Goal: Check status

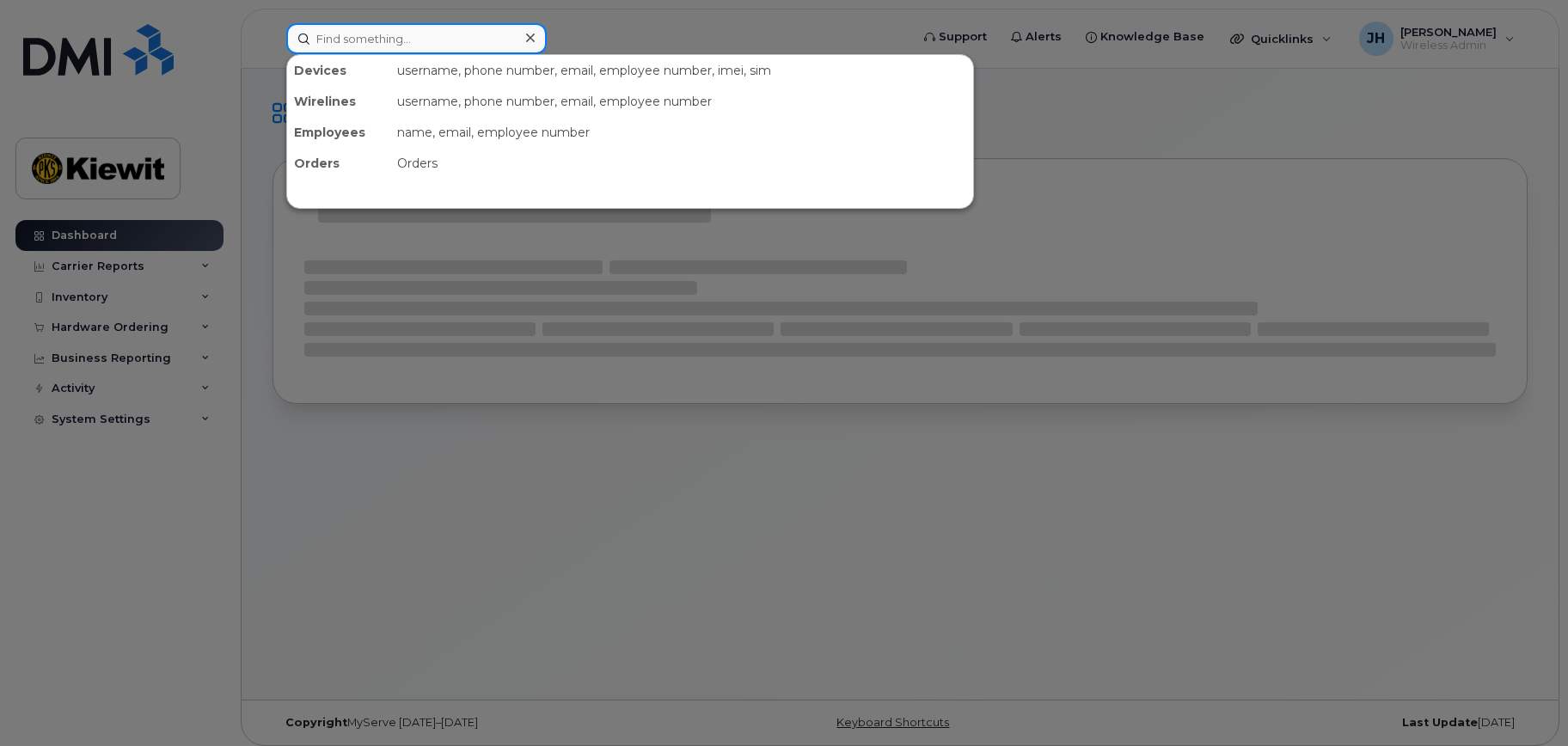
click at [375, 45] on input at bounding box center [416, 39] width 261 height 31
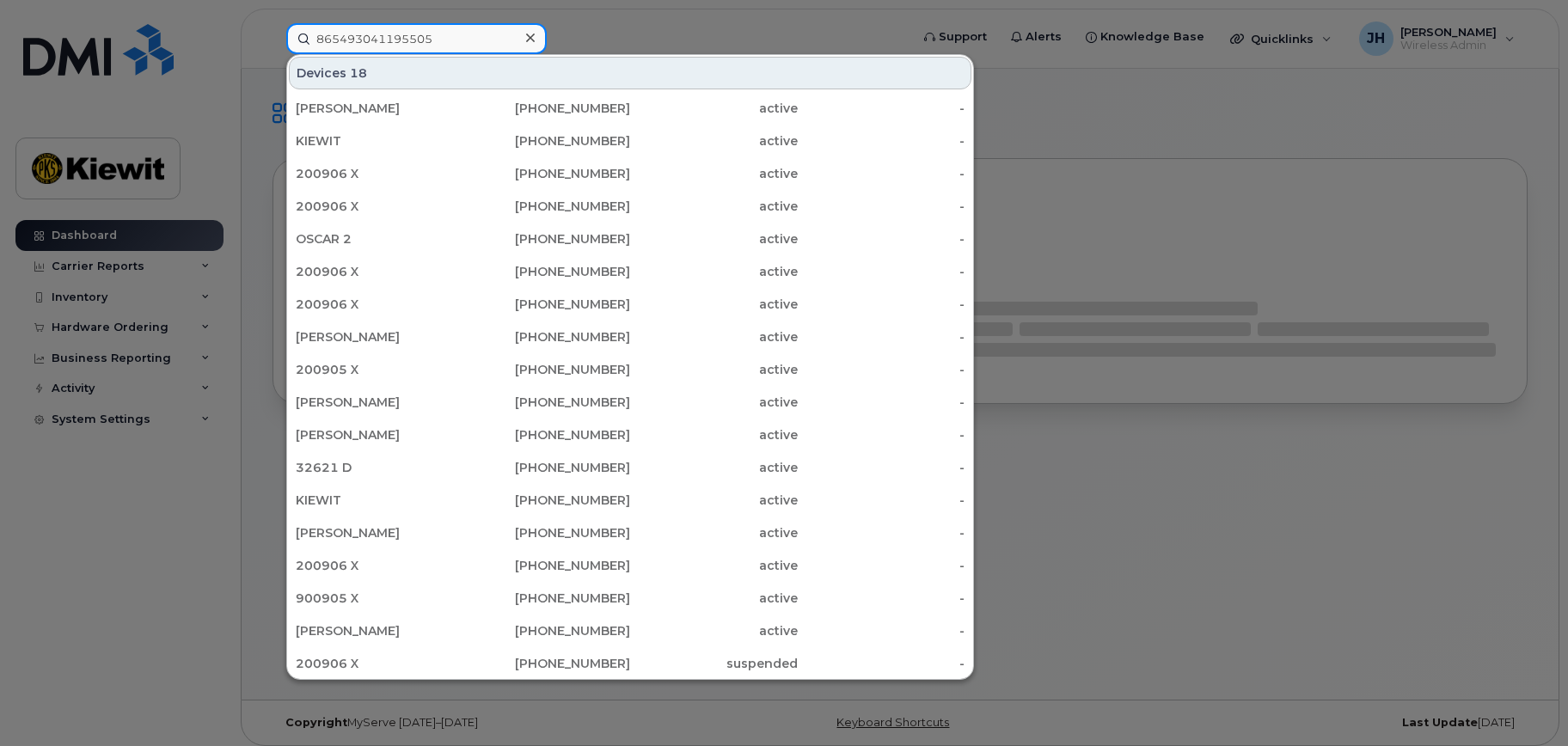
type input "865493041195505"
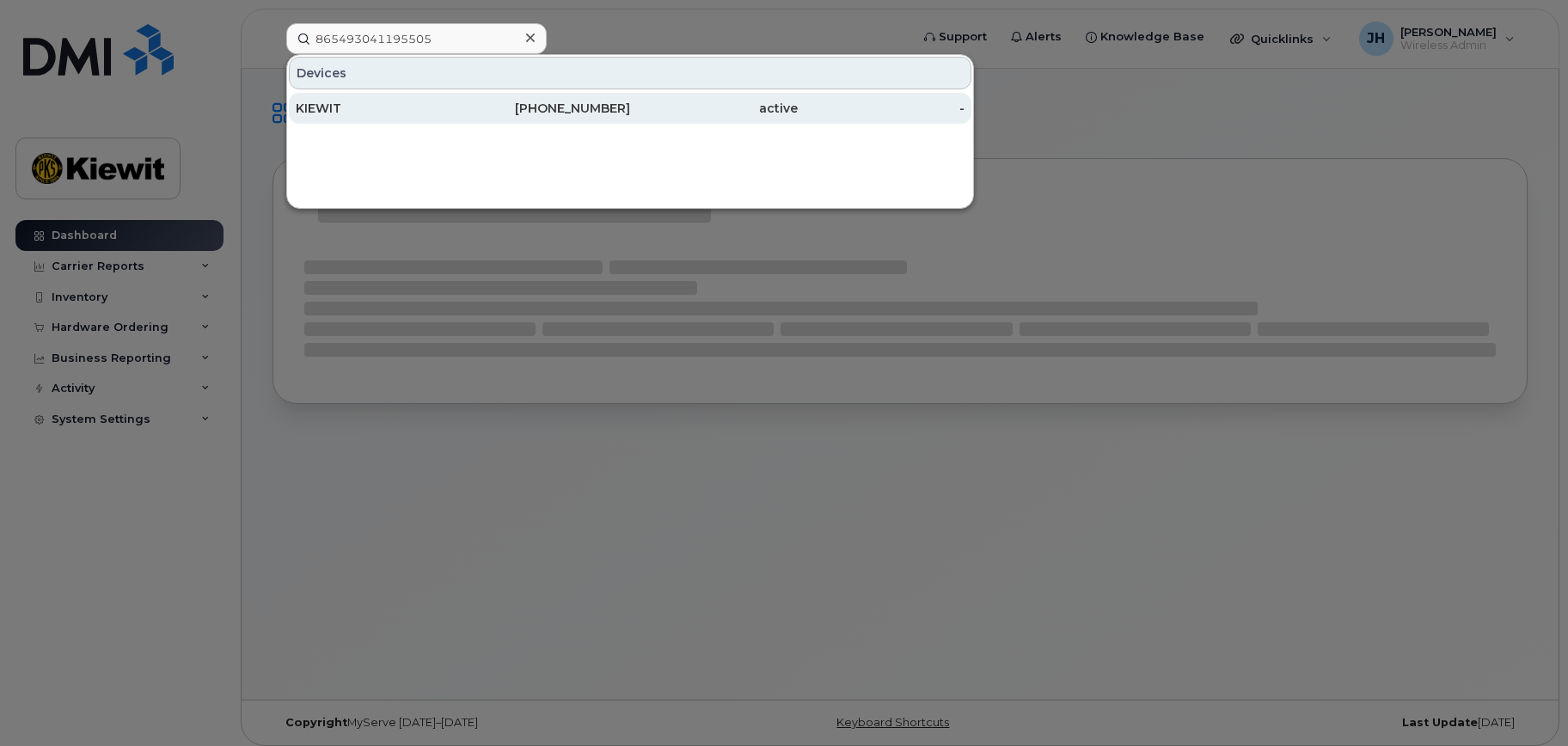
click at [377, 108] on div "KIEWIT" at bounding box center [380, 108] width 168 height 18
